Goal: Task Accomplishment & Management: Manage account settings

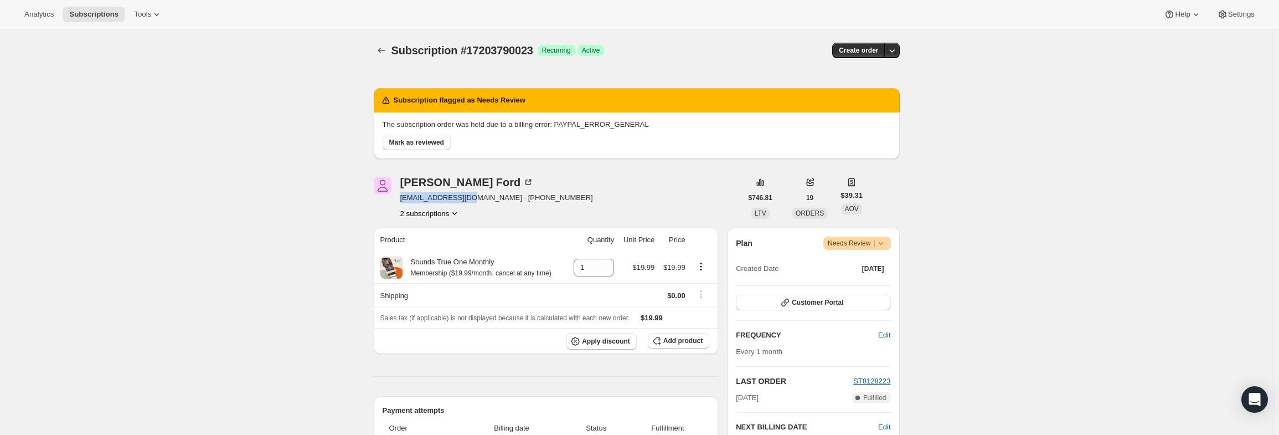
drag, startPoint x: 471, startPoint y: 197, endPoint x: 403, endPoint y: 198, distance: 68.1
click at [403, 198] on span "[EMAIL_ADDRESS][DOMAIN_NAME] · [PHONE_NUMBER]" at bounding box center [496, 197] width 193 height 11
copy span "[EMAIL_ADDRESS][DOMAIN_NAME]"
click at [455, 213] on icon "Product actions" at bounding box center [454, 213] width 11 height 11
click at [458, 251] on span "8617885895" at bounding box center [433, 252] width 77 height 11
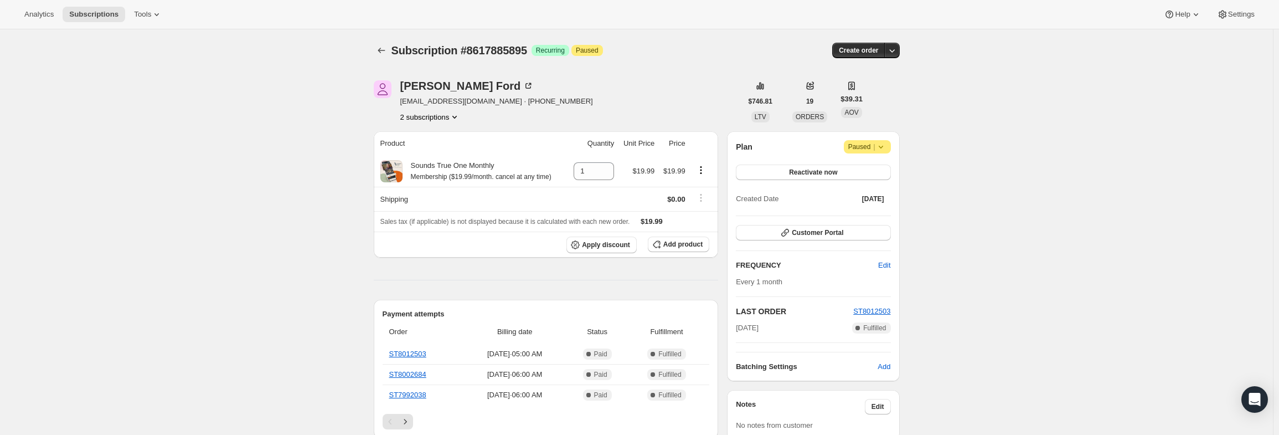
click at [458, 116] on icon "Product actions" at bounding box center [454, 116] width 11 height 11
click at [456, 137] on span "17203790023" at bounding box center [433, 137] width 73 height 11
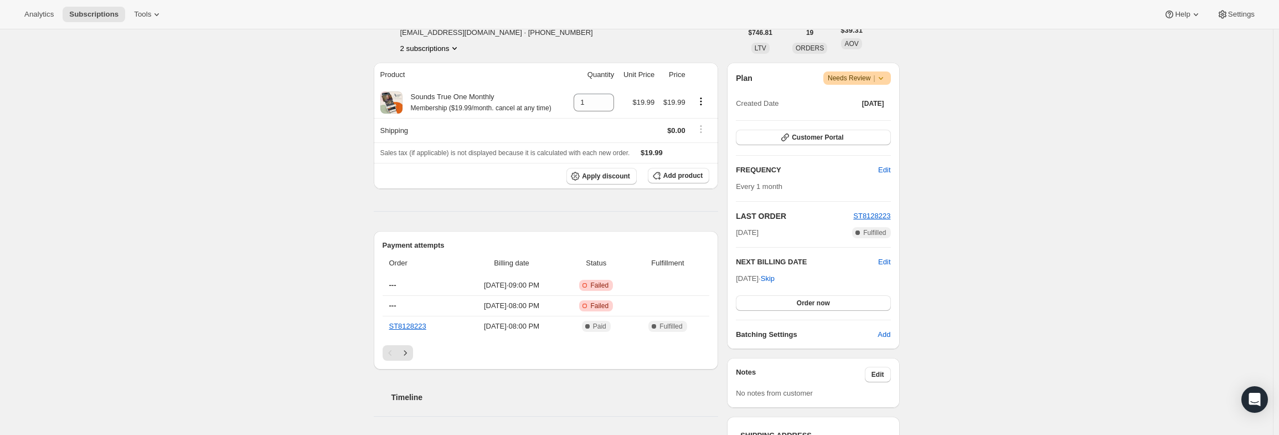
scroll to position [166, 0]
click at [887, 79] on icon at bounding box center [881, 76] width 11 height 11
click at [876, 100] on span "Pause subscription" at bounding box center [860, 98] width 61 height 8
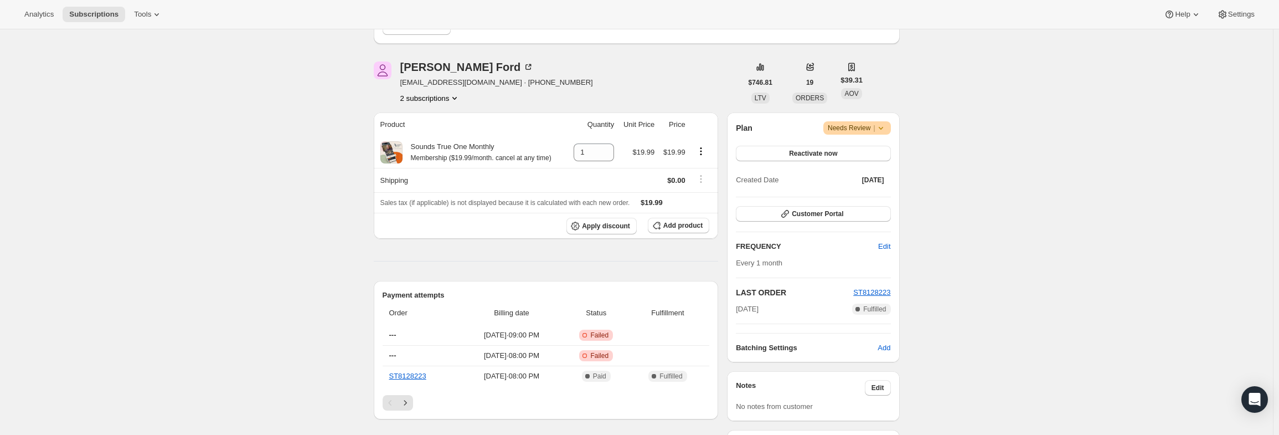
scroll to position [0, 0]
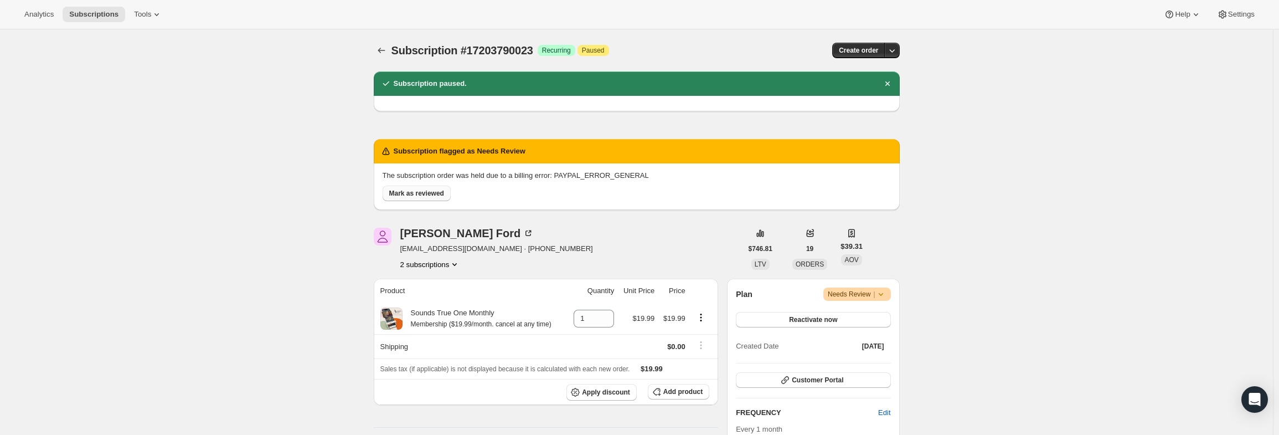
click at [411, 191] on span "Mark as reviewed" at bounding box center [416, 193] width 55 height 9
